Goal: Task Accomplishment & Management: Manage account settings

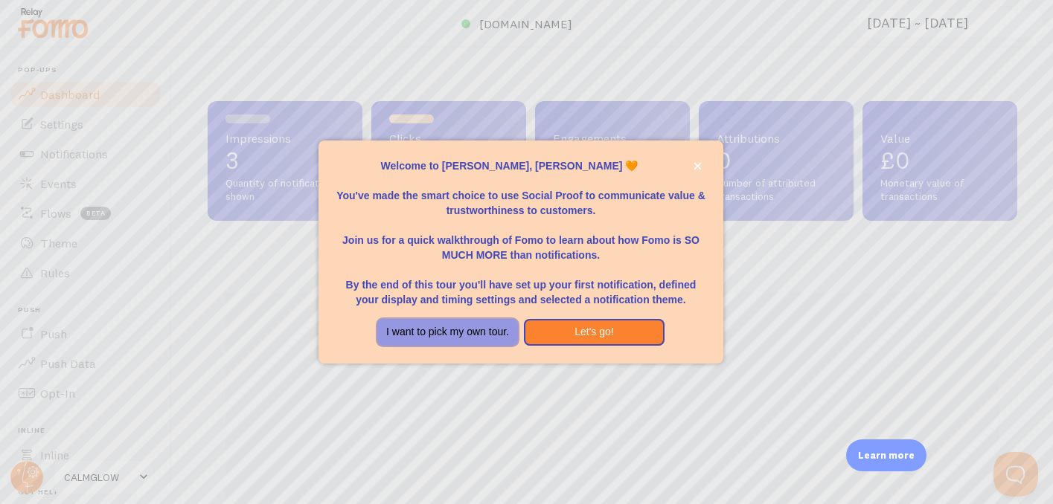
click at [474, 330] on button "I want to pick my own tour." at bounding box center [447, 332] width 141 height 27
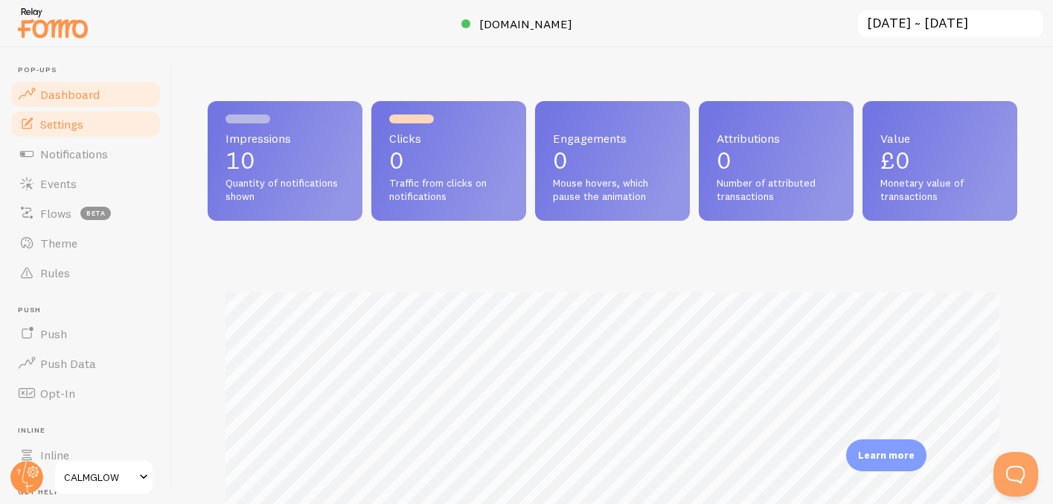
click at [86, 127] on link "Settings" at bounding box center [85, 124] width 153 height 30
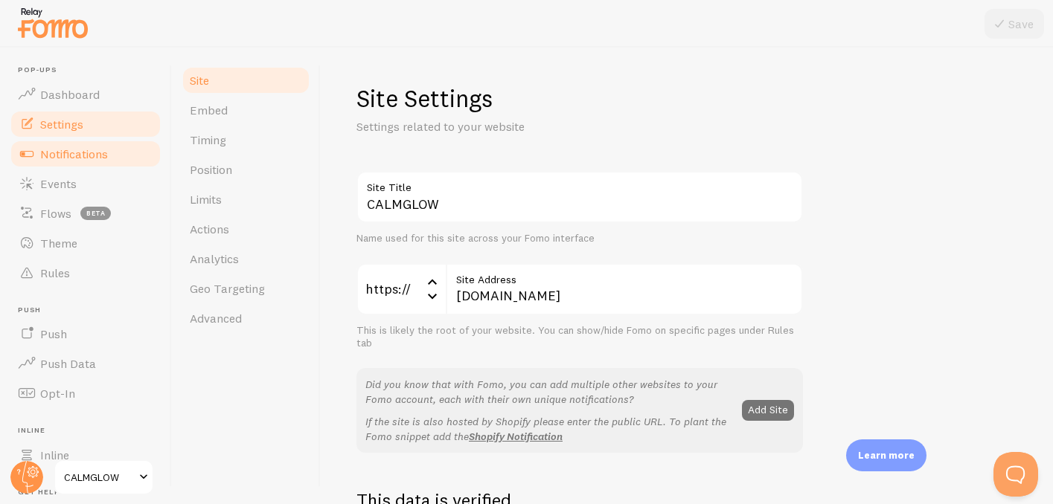
click at [85, 150] on span "Notifications" at bounding box center [74, 154] width 68 height 15
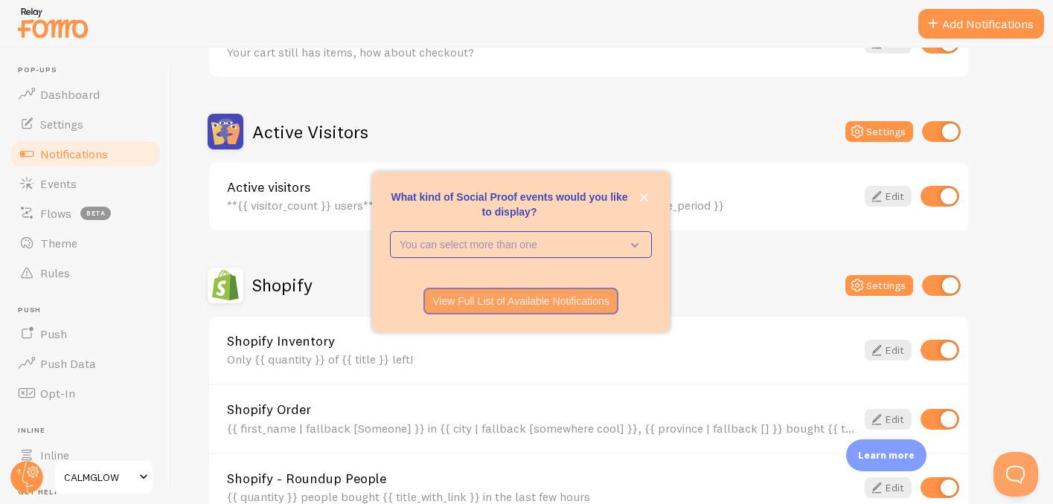
scroll to position [314, 0]
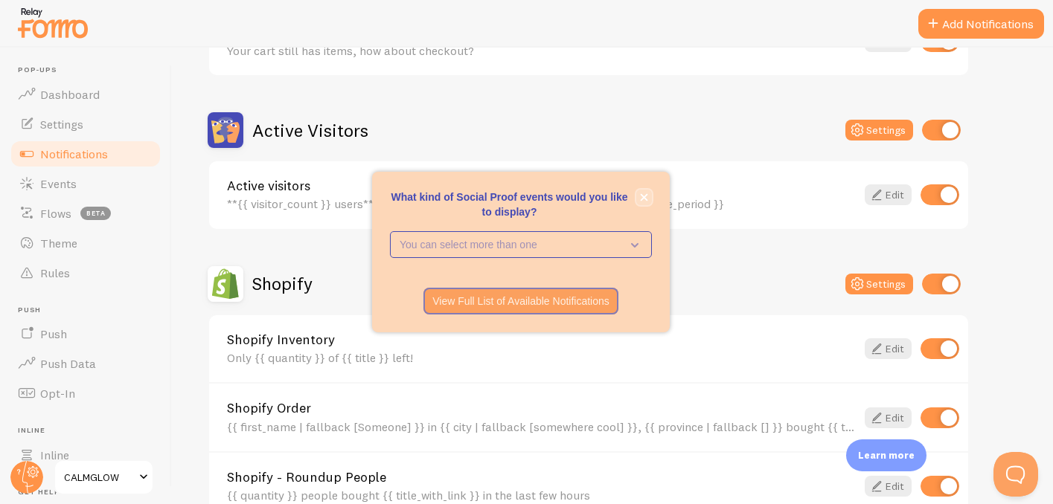
click at [647, 198] on icon "close," at bounding box center [644, 197] width 8 height 8
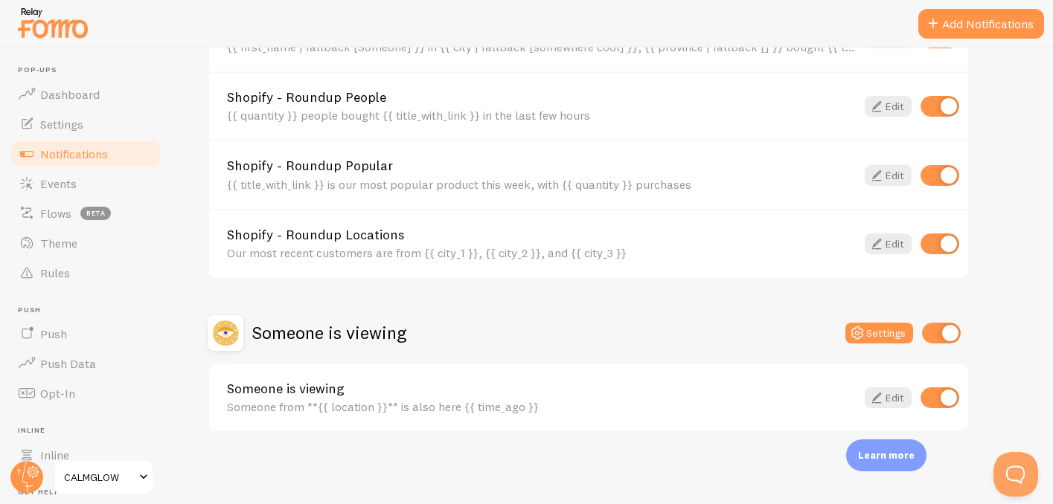
scroll to position [0, 0]
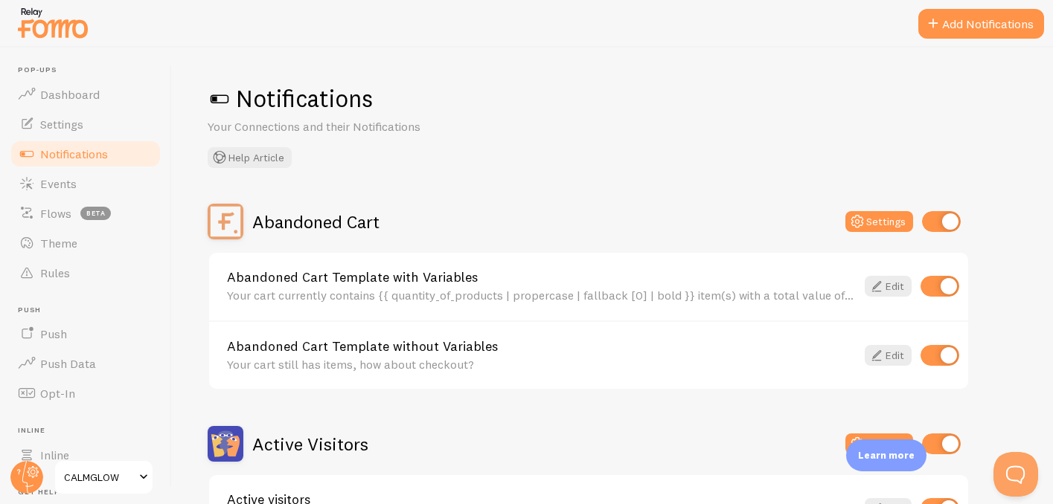
click at [950, 225] on input "checkbox" at bounding box center [941, 221] width 39 height 21
checkbox input "false"
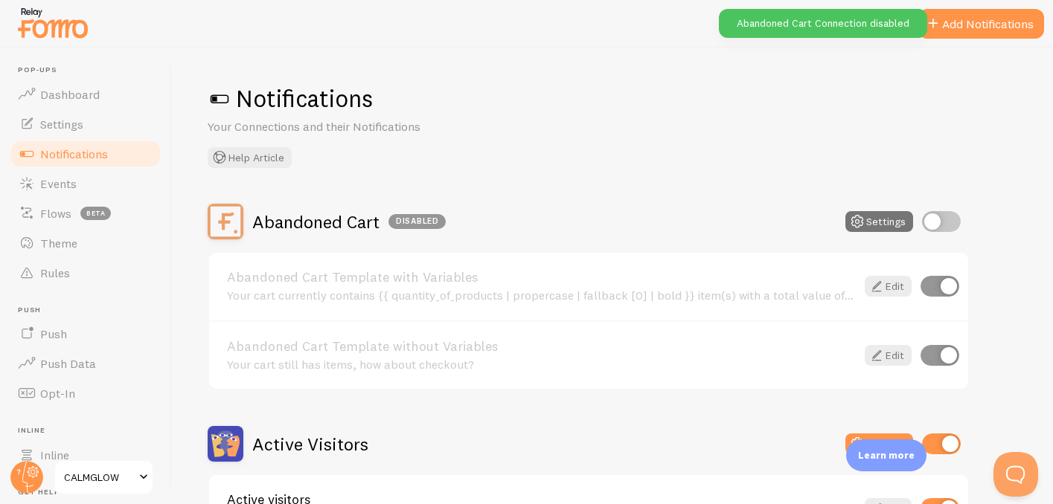
scroll to position [97, 0]
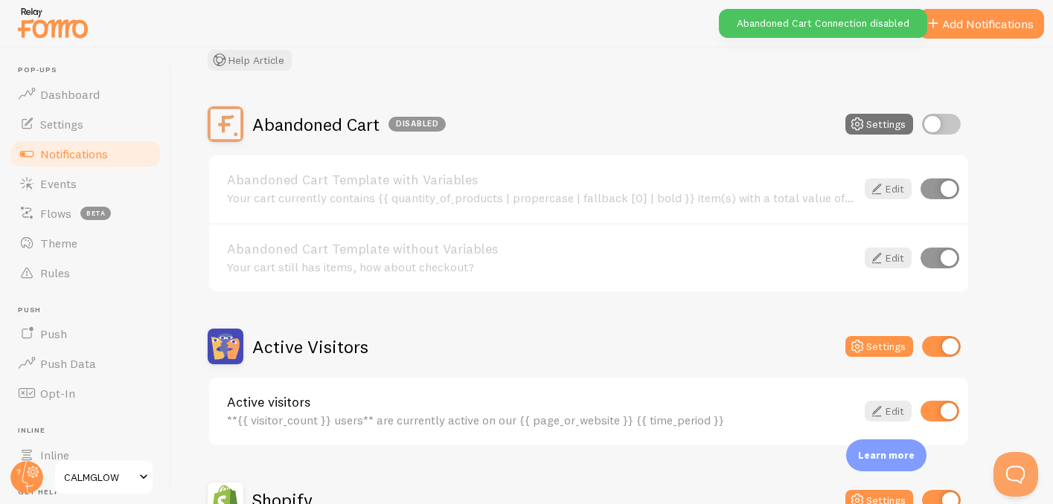
click at [943, 346] on input "checkbox" at bounding box center [941, 346] width 39 height 21
checkbox input "false"
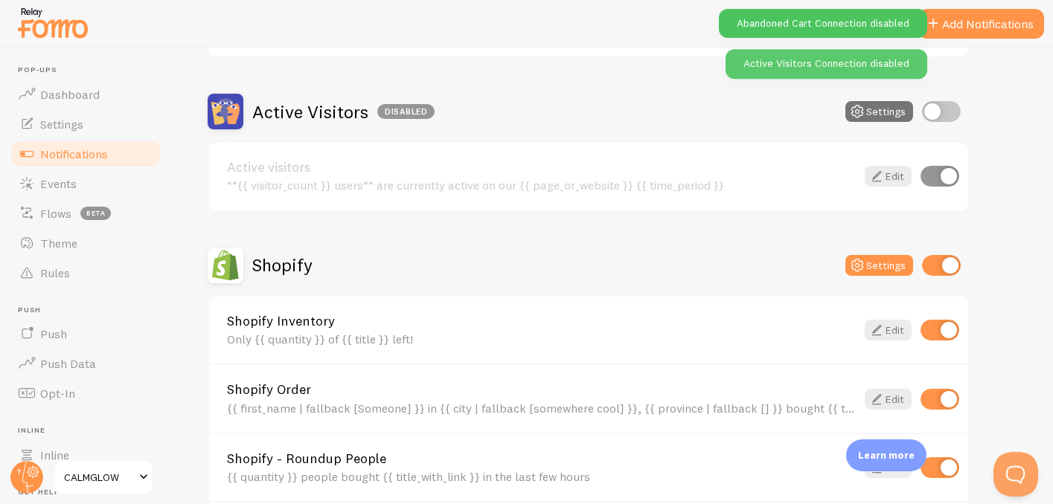
scroll to position [371, 0]
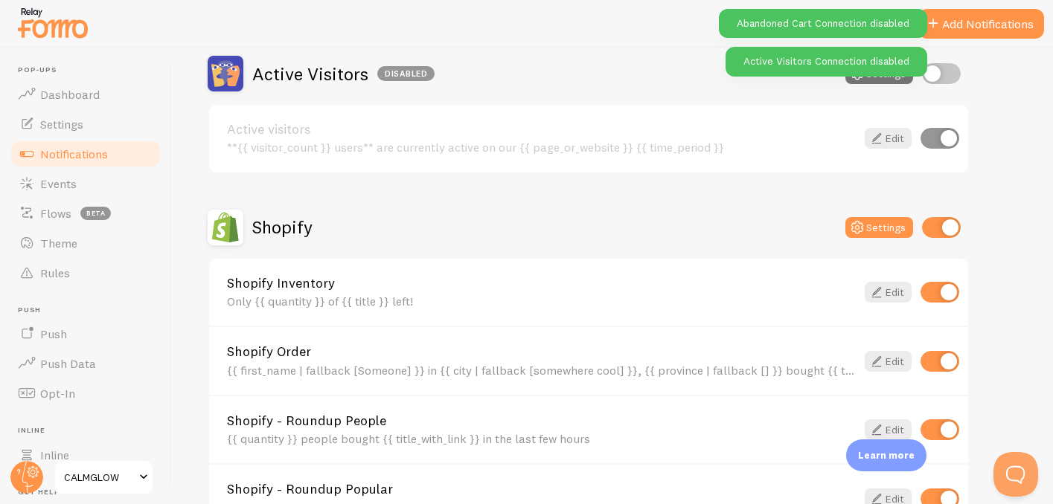
click at [948, 230] on input "checkbox" at bounding box center [941, 227] width 39 height 21
checkbox input "false"
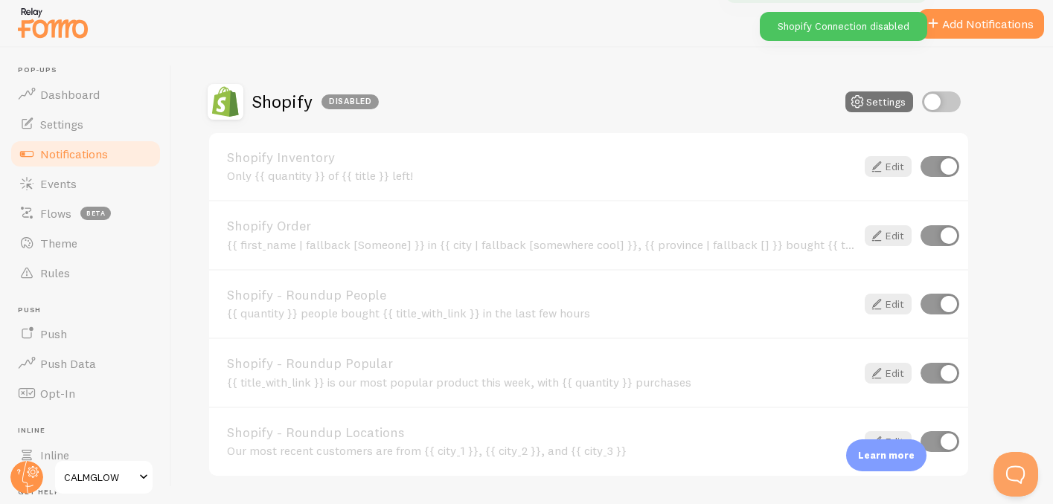
scroll to position [694, 0]
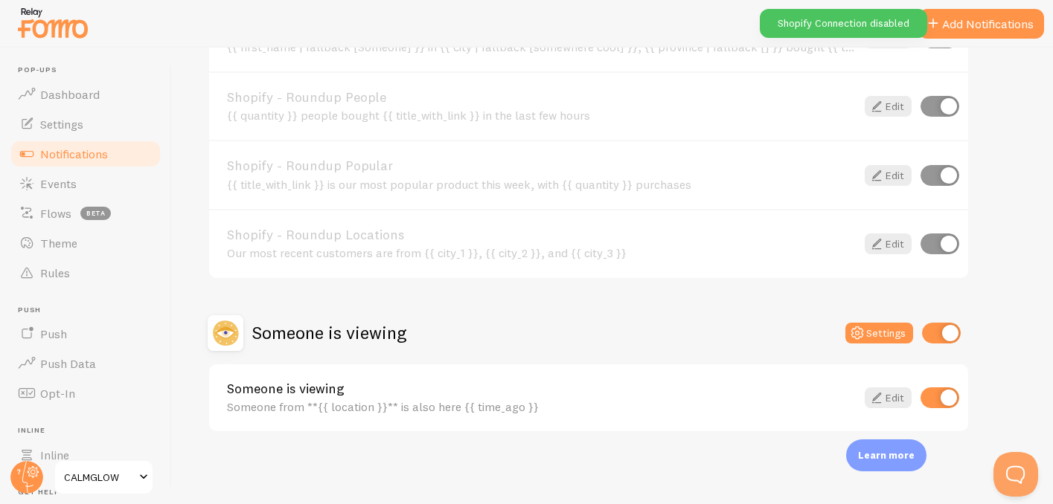
click at [946, 336] on input "checkbox" at bounding box center [941, 333] width 39 height 21
checkbox input "false"
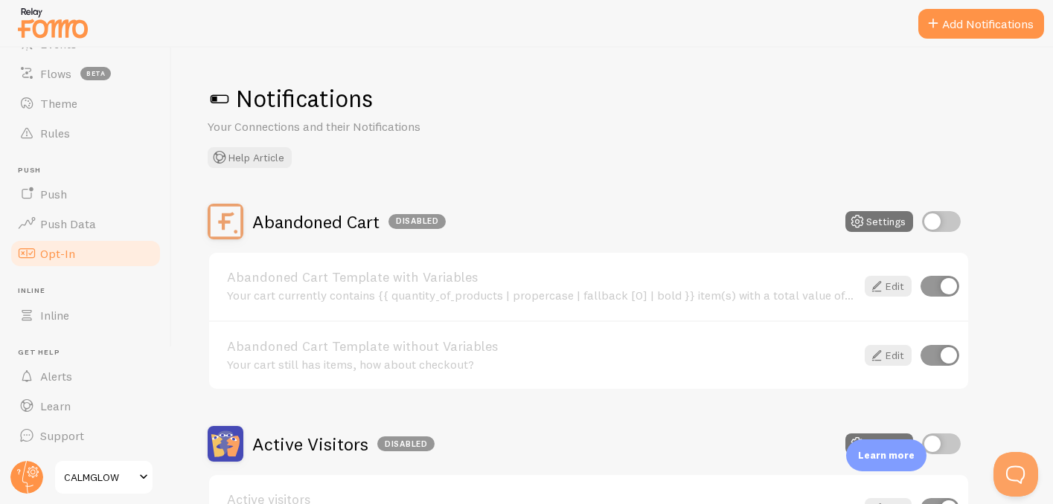
scroll to position [0, 0]
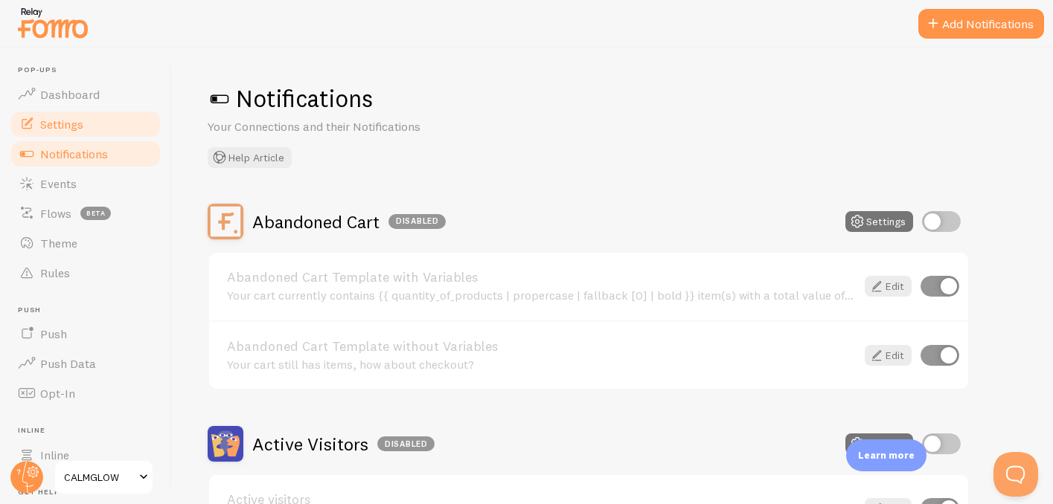
click at [57, 113] on link "Settings" at bounding box center [85, 124] width 153 height 30
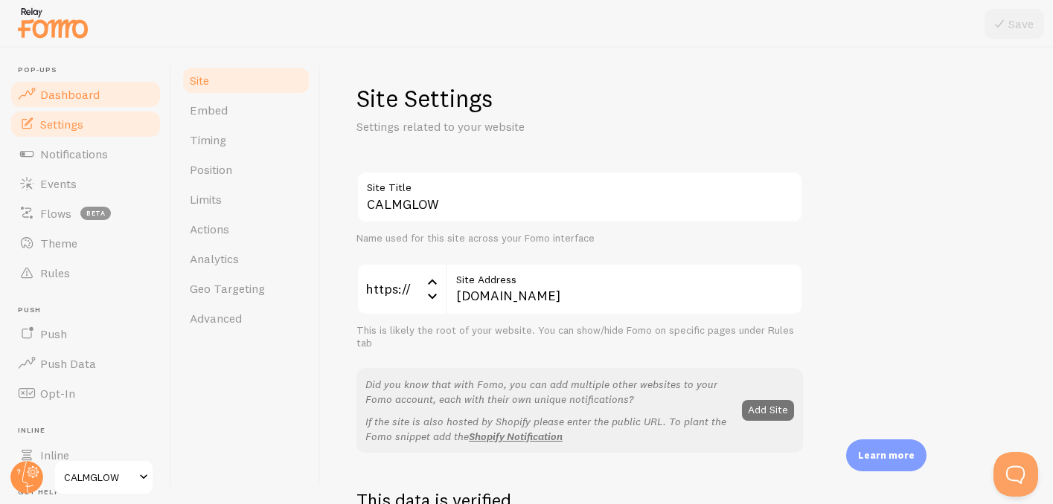
click at [65, 89] on span "Dashboard" at bounding box center [70, 94] width 60 height 15
